Goal: Information Seeking & Learning: Check status

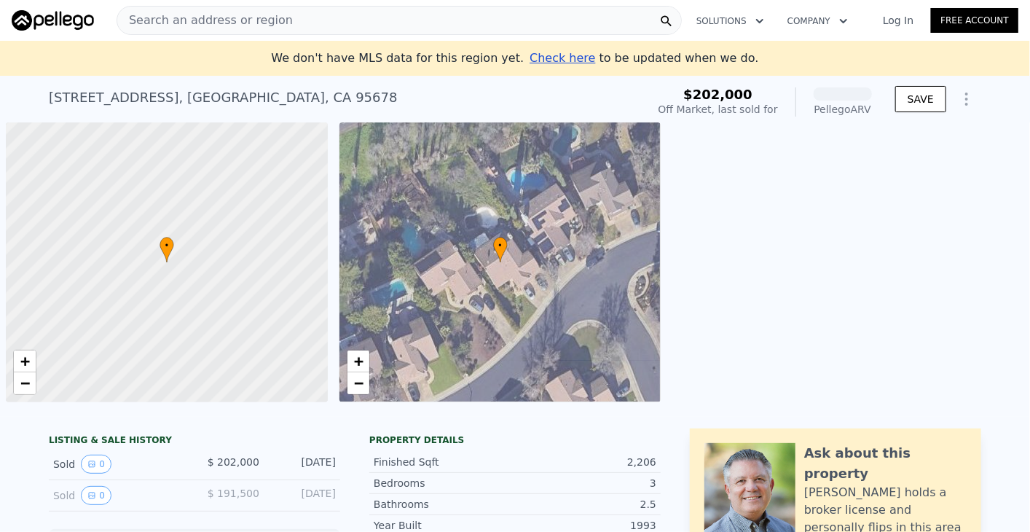
scroll to position [0, 6]
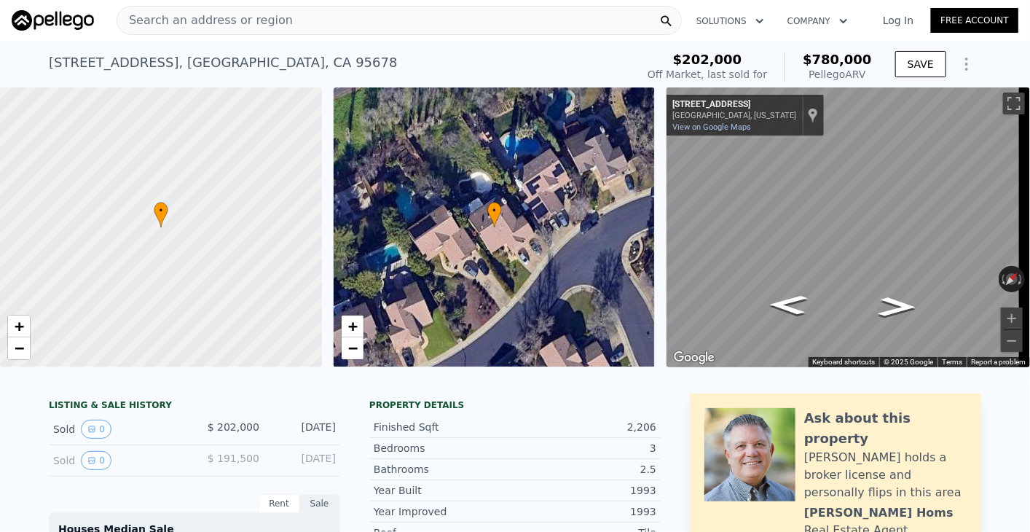
click at [251, 17] on span "Search an address or region" at bounding box center [205, 20] width 176 height 17
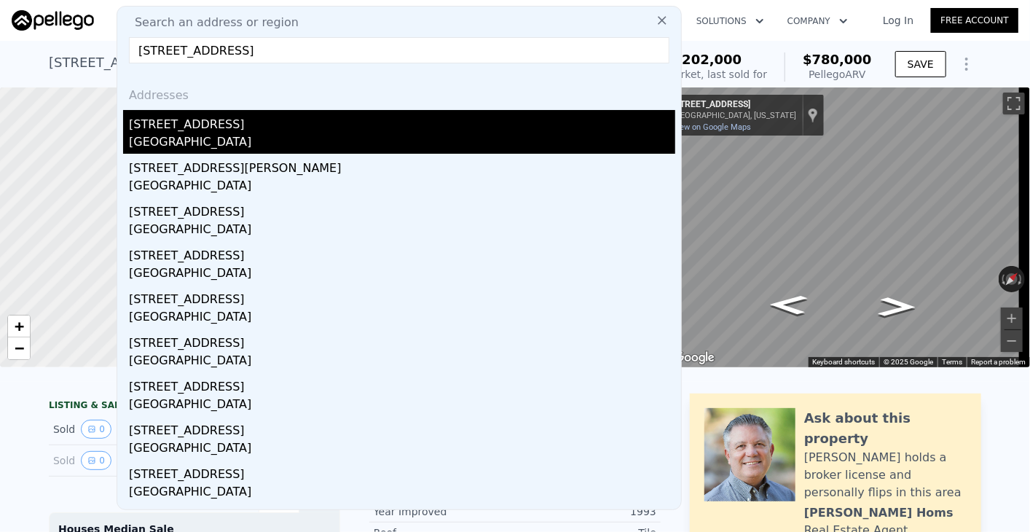
type input "[STREET_ADDRESS]"
click at [216, 143] on div "[GEOGRAPHIC_DATA]" at bounding box center [402, 143] width 546 height 20
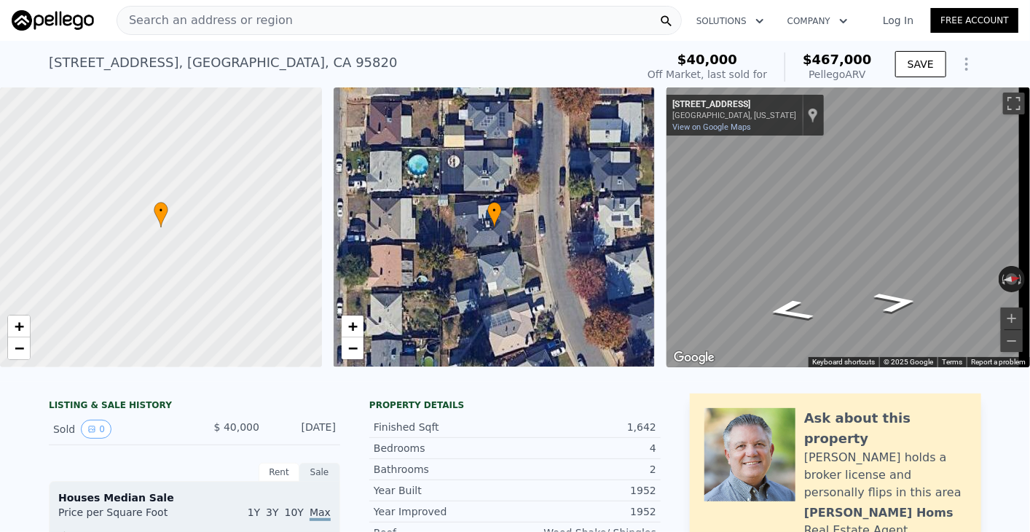
click at [359, 12] on div "Search an address or region" at bounding box center [399, 20] width 565 height 29
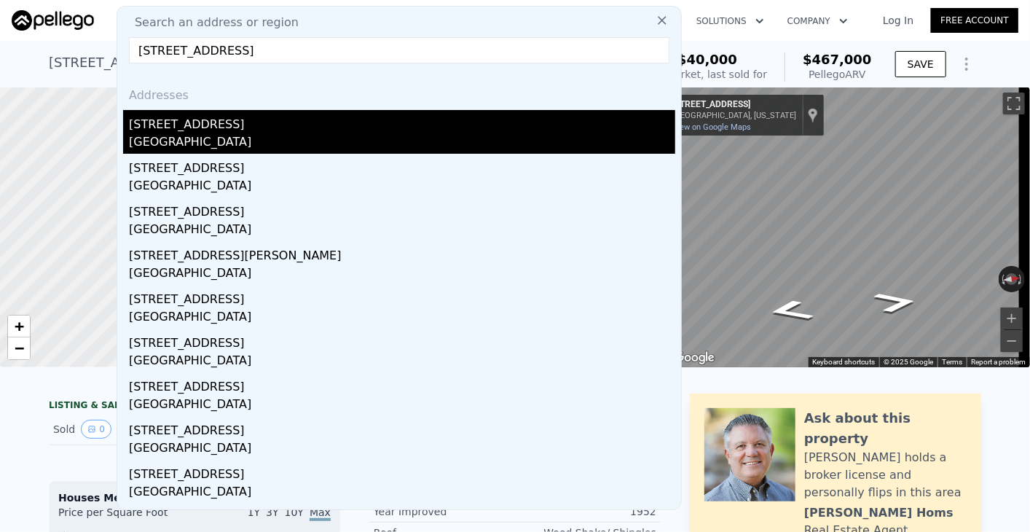
type input "[STREET_ADDRESS]"
click at [237, 124] on div "[STREET_ADDRESS]" at bounding box center [402, 121] width 546 height 23
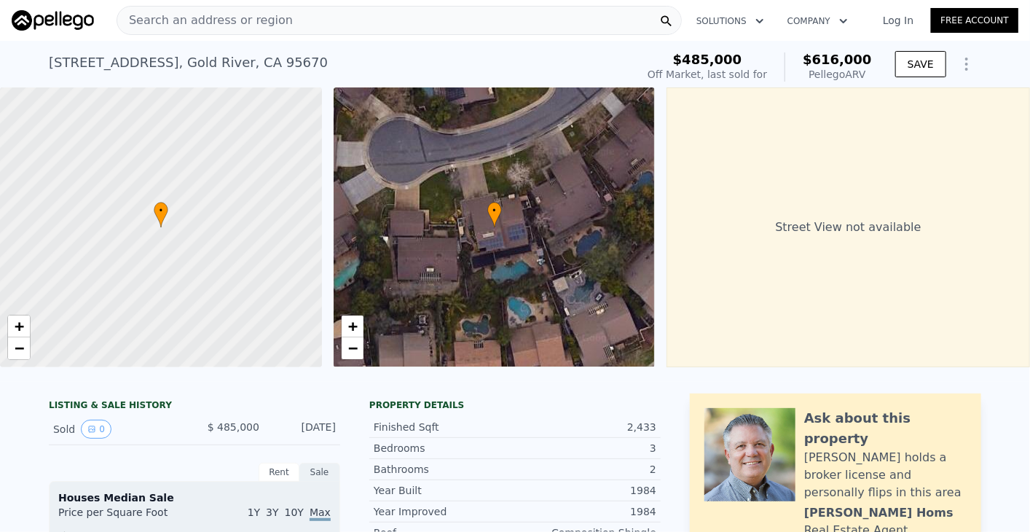
click at [341, 20] on div "Search an address or region" at bounding box center [399, 20] width 565 height 29
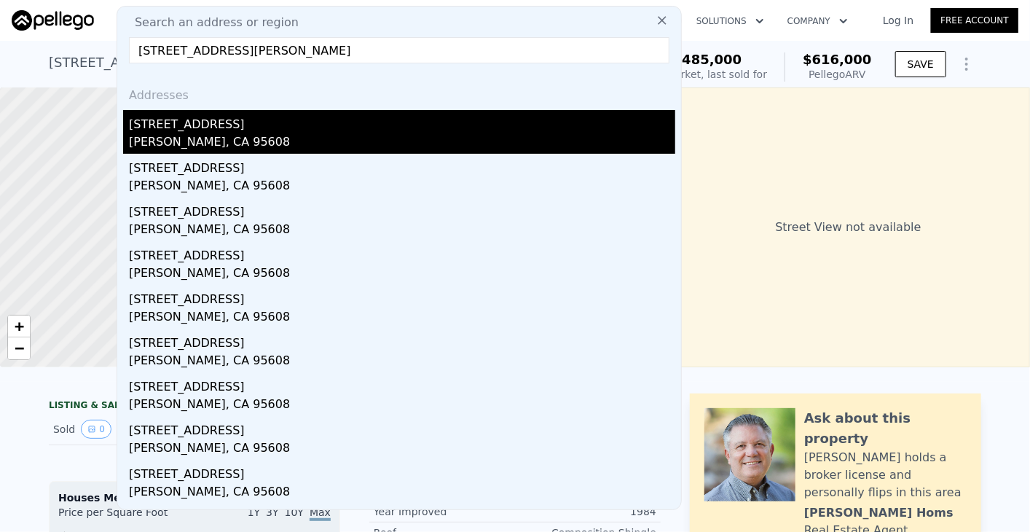
type input "[STREET_ADDRESS][PERSON_NAME]"
click at [200, 138] on div "[PERSON_NAME], CA 95608" at bounding box center [402, 143] width 546 height 20
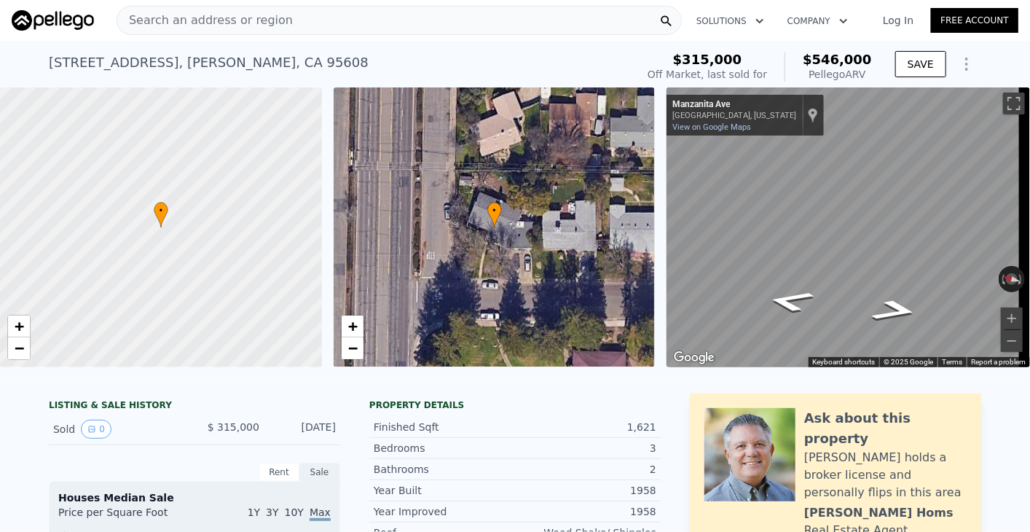
click at [332, 26] on div "Search an address or region" at bounding box center [399, 20] width 565 height 29
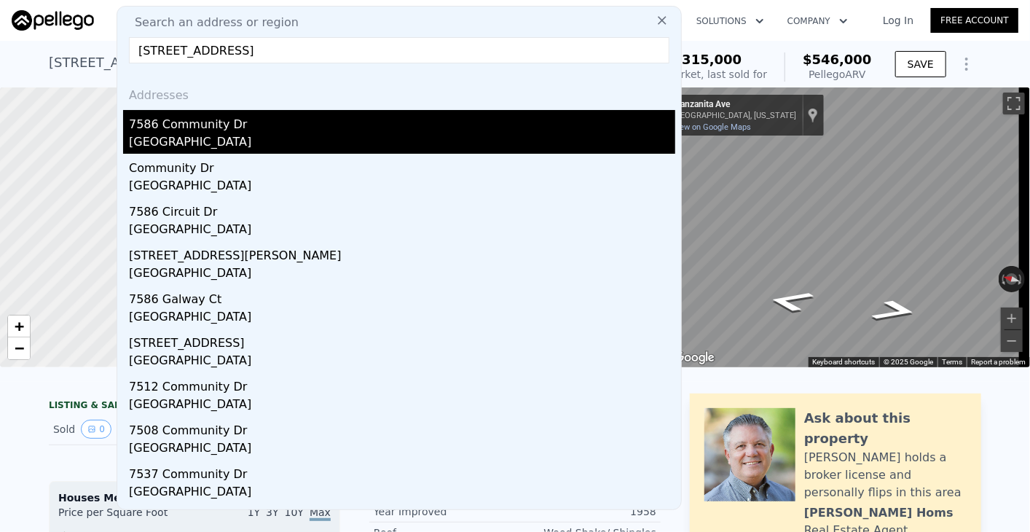
type input "[STREET_ADDRESS]"
click at [251, 135] on div "[GEOGRAPHIC_DATA]" at bounding box center [402, 143] width 546 height 20
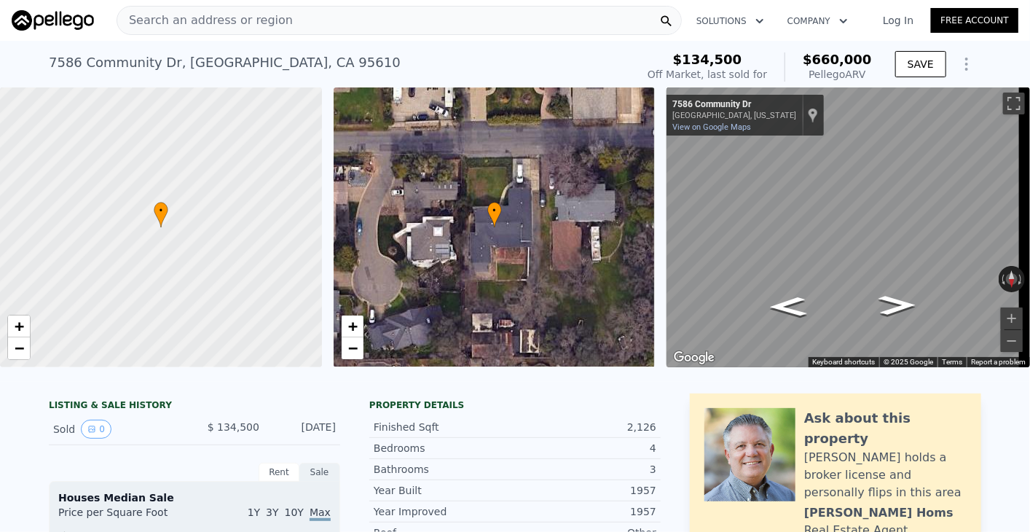
click at [399, 19] on div "Search an address or region" at bounding box center [399, 20] width 565 height 29
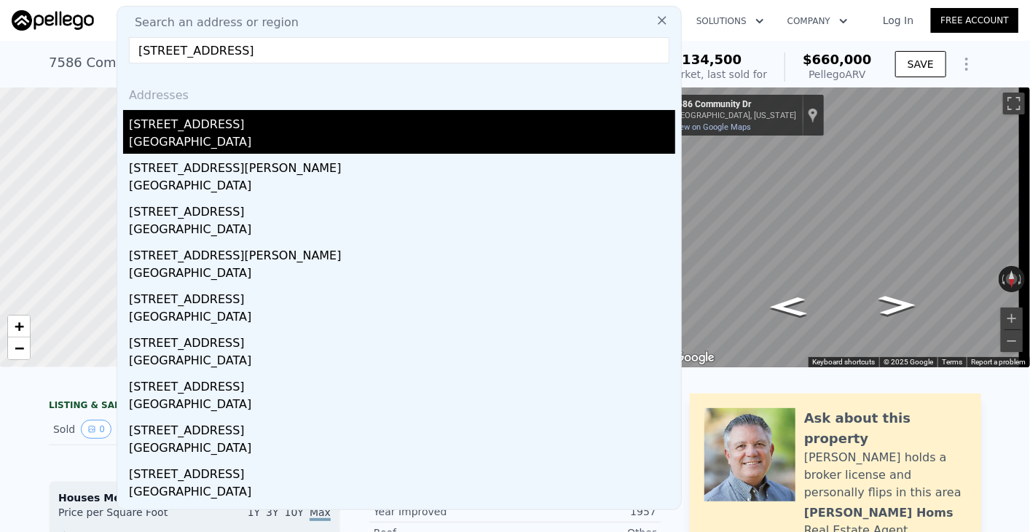
type input "[STREET_ADDRESS]"
click at [345, 136] on div "[GEOGRAPHIC_DATA]" at bounding box center [402, 143] width 546 height 20
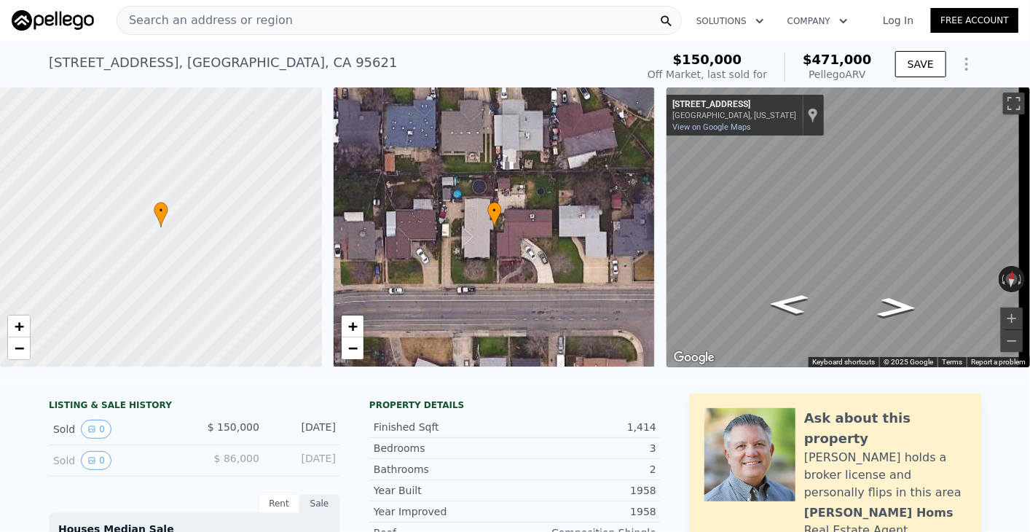
click at [440, 18] on div "Search an address or region" at bounding box center [399, 20] width 565 height 29
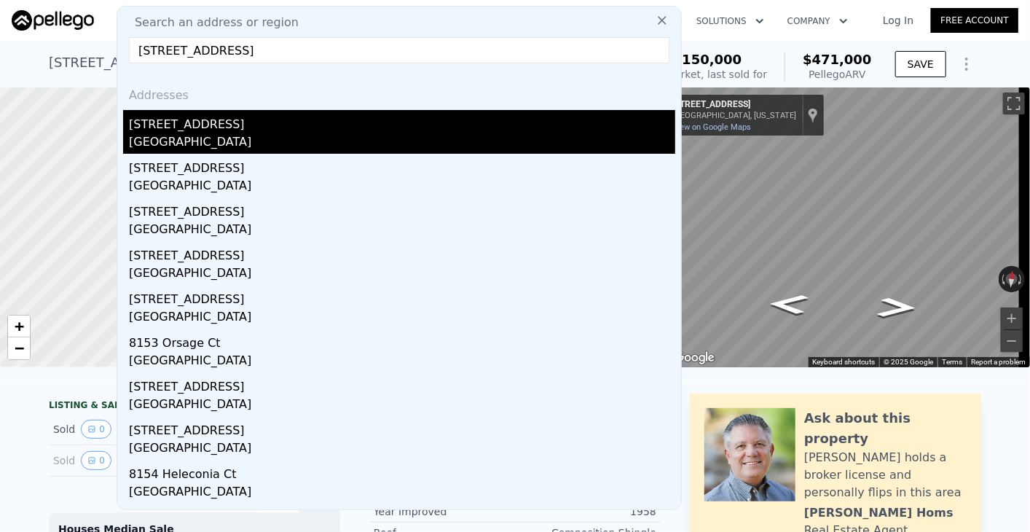
type input "[STREET_ADDRESS]"
click at [284, 144] on div "[GEOGRAPHIC_DATA]" at bounding box center [402, 143] width 546 height 20
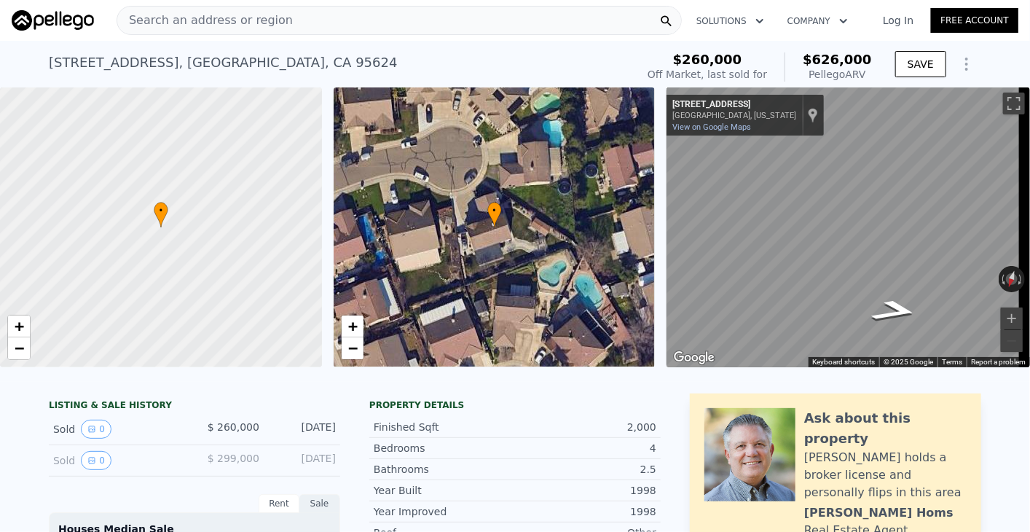
click at [189, 20] on span "Search an address or region" at bounding box center [205, 20] width 176 height 17
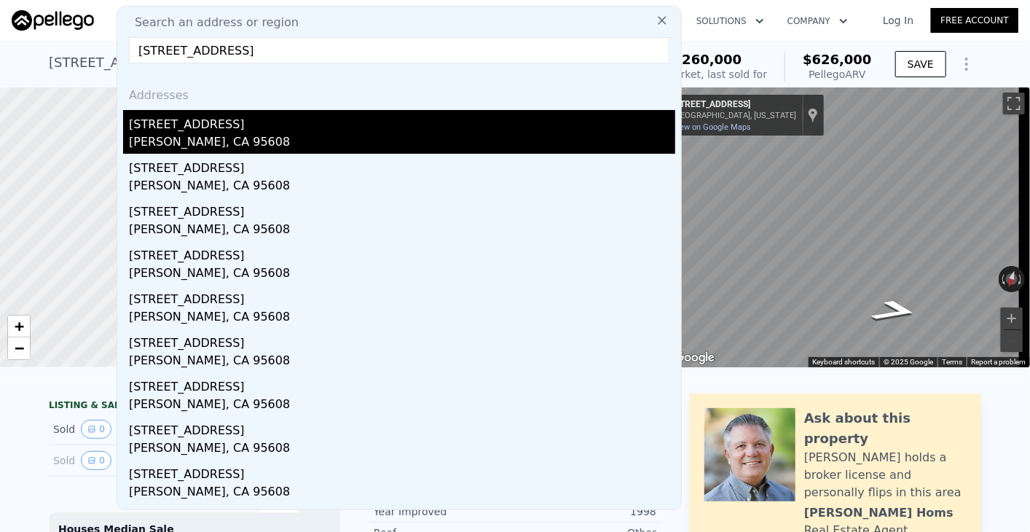
type input "[STREET_ADDRESS]"
click at [179, 133] on div "[PERSON_NAME], CA 95608" at bounding box center [402, 143] width 546 height 20
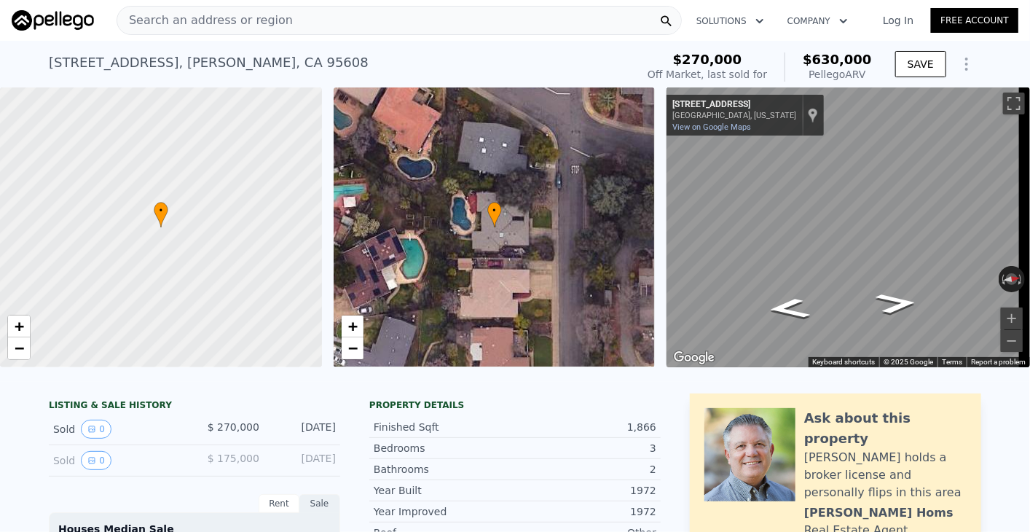
click at [248, 9] on div "Search an address or region" at bounding box center [205, 21] width 176 height 28
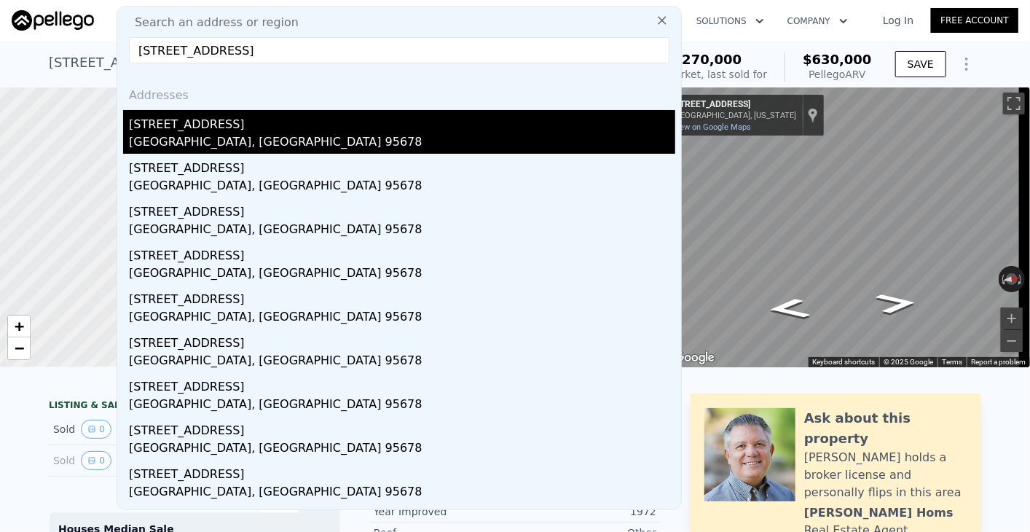
type input "[STREET_ADDRESS]"
click at [226, 145] on div "[GEOGRAPHIC_DATA], [GEOGRAPHIC_DATA] 95678" at bounding box center [402, 143] width 546 height 20
